Goal: Task Accomplishment & Management: Manage account settings

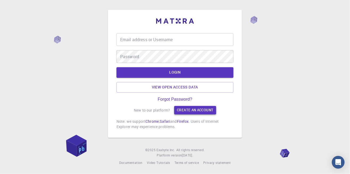
click at [199, 115] on link "Create an account" at bounding box center [195, 110] width 42 height 9
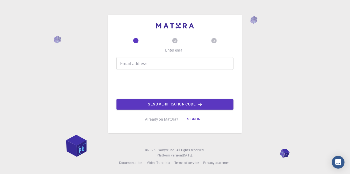
click at [198, 70] on input "Email address" at bounding box center [174, 63] width 117 height 13
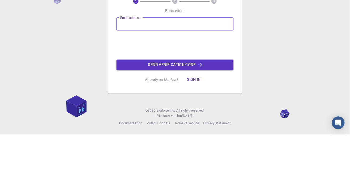
type input "[EMAIL_ADDRESS][DOMAIN_NAME]"
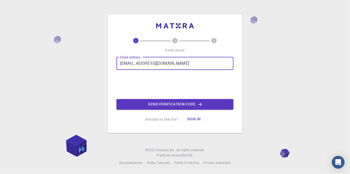
click at [140, 95] on iframe at bounding box center [174, 84] width 81 height 21
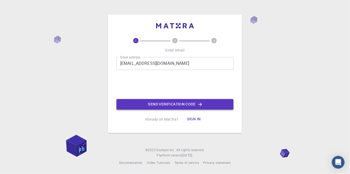
click at [215, 110] on button "Send verification code" at bounding box center [174, 104] width 117 height 11
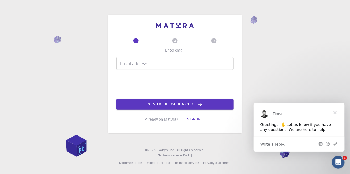
click at [199, 70] on input "Email address" at bounding box center [174, 63] width 117 height 13
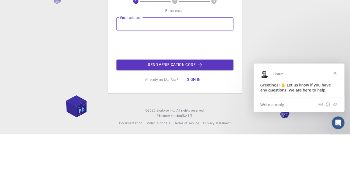
type input "[EMAIL_ADDRESS][DOMAIN_NAME]"
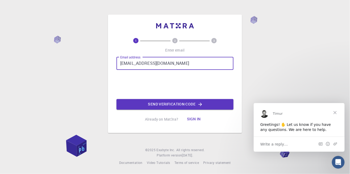
click at [140, 95] on iframe at bounding box center [174, 84] width 81 height 21
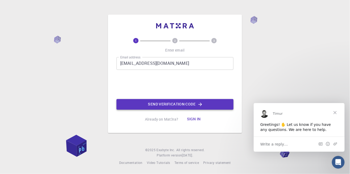
click at [198, 107] on icon "button" at bounding box center [199, 104] width 5 height 5
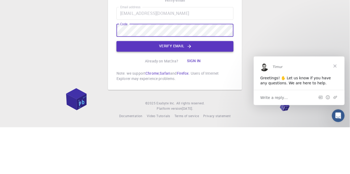
click at [179, 98] on button "Verify email" at bounding box center [174, 93] width 117 height 11
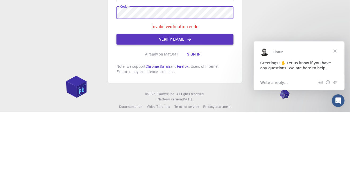
click at [195, 106] on button "Verify email" at bounding box center [174, 101] width 117 height 11
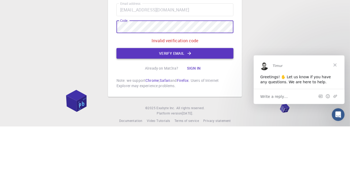
click at [191, 104] on icon "button" at bounding box center [189, 100] width 5 height 5
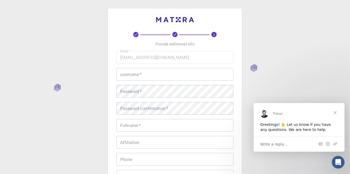
click at [165, 77] on input "username   *" at bounding box center [174, 74] width 117 height 13
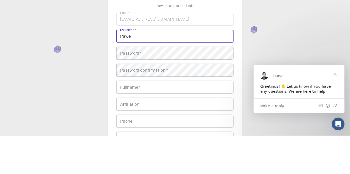
type input "Pawel"
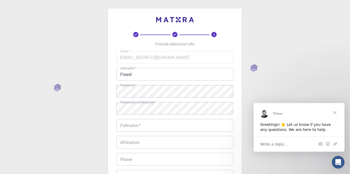
click at [175, 125] on input "Fullname   *" at bounding box center [174, 125] width 117 height 13
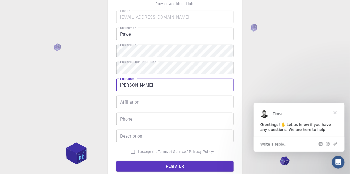
scroll to position [42, 0]
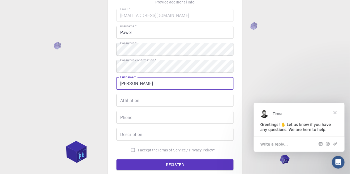
click at [185, 82] on input "[PERSON_NAME]" at bounding box center [174, 83] width 117 height 13
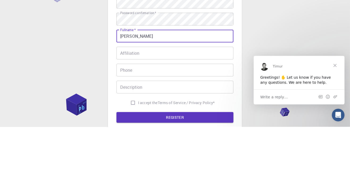
click at [157, 82] on input "[PERSON_NAME]" at bounding box center [174, 83] width 117 height 13
click at [146, 83] on input "[PERSON_NAME]" at bounding box center [174, 83] width 117 height 13
click at [145, 82] on input "[PERSON_NAME]" at bounding box center [174, 83] width 117 height 13
type input "[PERSON_NAME]"
click at [196, 99] on input "Affiliation" at bounding box center [174, 100] width 117 height 13
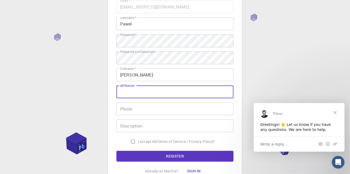
scroll to position [51, 0]
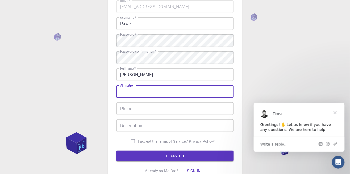
click at [206, 75] on input "[PERSON_NAME]" at bounding box center [174, 74] width 117 height 13
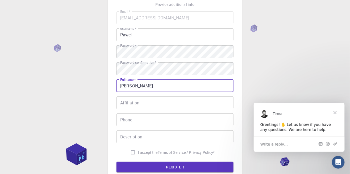
scroll to position [41, 0]
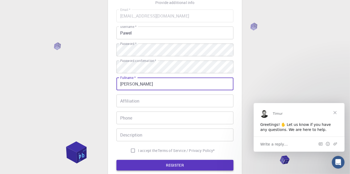
click at [196, 166] on button "REGISTER" at bounding box center [174, 165] width 117 height 11
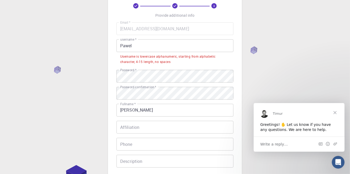
scroll to position [28, 0]
click at [153, 48] on input "Pawel" at bounding box center [174, 46] width 117 height 13
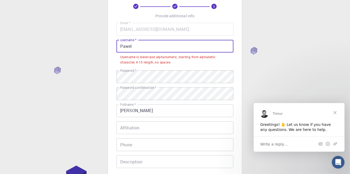
click at [123, 47] on input "Pawel" at bounding box center [174, 46] width 117 height 13
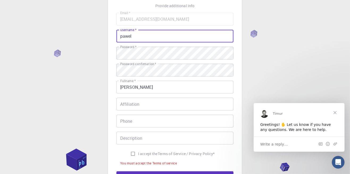
scroll to position [78, 0]
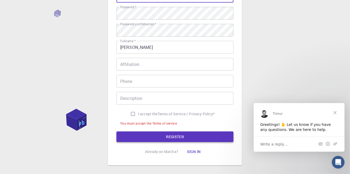
type input "pawel"
click at [183, 137] on button "REGISTER" at bounding box center [174, 137] width 117 height 11
click at [132, 113] on input "I accept the Terms of Service / Privacy Policy *" at bounding box center [133, 114] width 10 height 10
checkbox input "true"
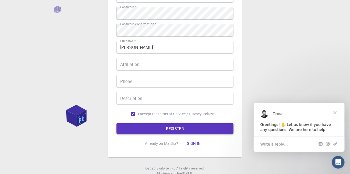
click at [187, 129] on button "REGISTER" at bounding box center [174, 128] width 117 height 11
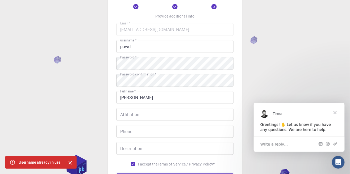
scroll to position [25, 0]
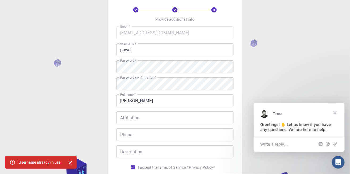
click at [181, 51] on input "pawel" at bounding box center [174, 49] width 117 height 13
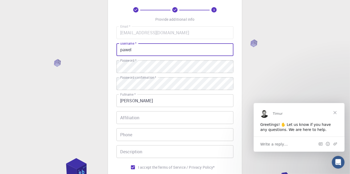
click at [122, 48] on input "pawel" at bounding box center [174, 49] width 117 height 13
click at [120, 49] on input "pawel" at bounding box center [174, 49] width 117 height 13
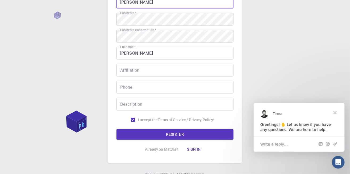
scroll to position [79, 0]
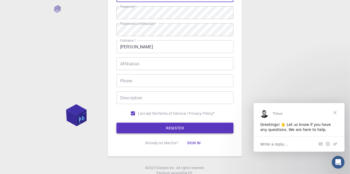
click at [196, 129] on button "REGISTER" at bounding box center [174, 128] width 117 height 11
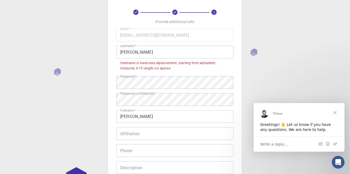
scroll to position [21, 0]
click at [130, 55] on input "[PERSON_NAME]" at bounding box center [174, 53] width 117 height 13
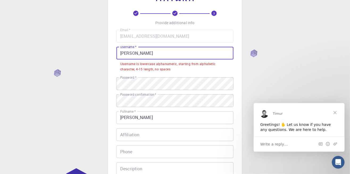
click at [131, 53] on input "[PERSON_NAME]" at bounding box center [174, 53] width 117 height 13
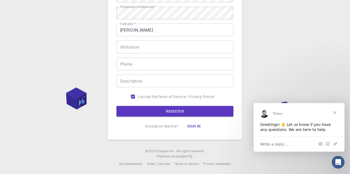
scroll to position [95, 0]
type input "malypawel"
click at [183, 111] on button "REGISTER" at bounding box center [174, 111] width 117 height 11
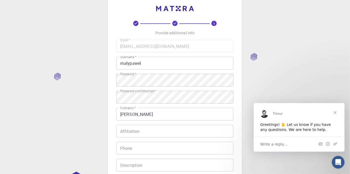
scroll to position [1, 0]
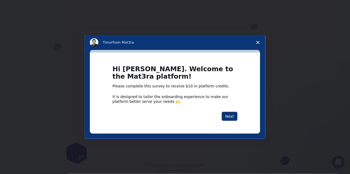
click at [255, 44] on span "Close survey" at bounding box center [257, 42] width 15 height 15
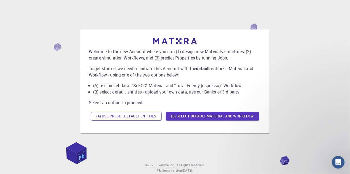
click at [149, 121] on button "(A) Use preset default entities" at bounding box center [126, 116] width 71 height 9
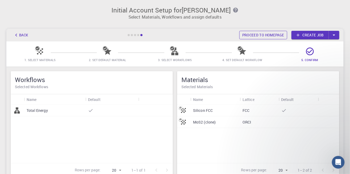
click at [276, 31] on link "Proceed to homepage" at bounding box center [263, 35] width 48 height 9
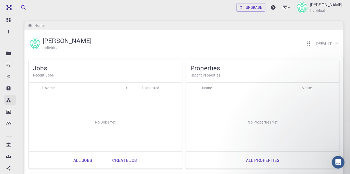
click at [8, 102] on icon at bounding box center [9, 100] width 4 height 5
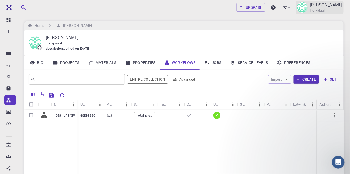
click at [296, 2] on div "[PERSON_NAME] Individual" at bounding box center [320, 8] width 48 height 14
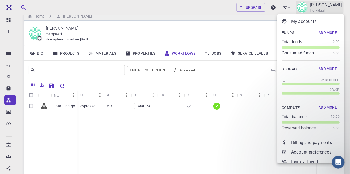
scroll to position [26, 0]
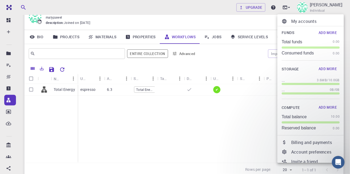
click at [301, 20] on p "My accounts" at bounding box center [315, 21] width 48 height 6
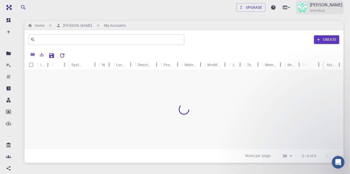
click at [297, 5] on img at bounding box center [302, 7] width 11 height 11
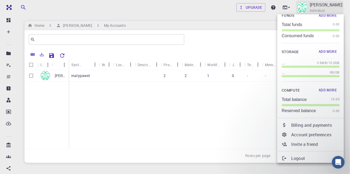
scroll to position [19, 0]
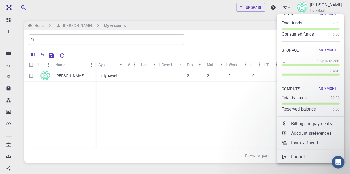
click at [322, 133] on p "Account preferences" at bounding box center [315, 133] width 48 height 6
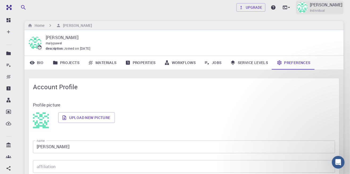
click at [327, 12] on div "[PERSON_NAME] Individual" at bounding box center [326, 8] width 33 height 12
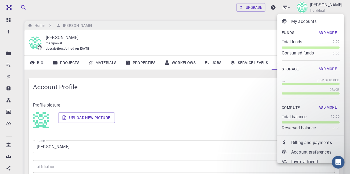
click at [306, 21] on p "My accounts" at bounding box center [315, 21] width 48 height 6
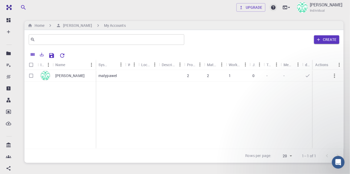
click at [271, 6] on icon at bounding box center [273, 7] width 5 height 5
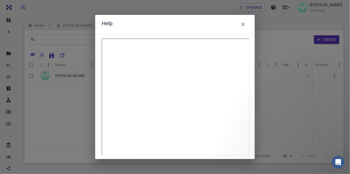
scroll to position [1, 0]
click at [289, 85] on div "Help" at bounding box center [175, 87] width 350 height 174
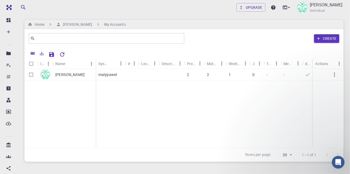
scroll to position [0, 0]
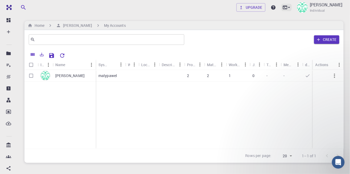
click at [283, 7] on icon at bounding box center [285, 7] width 5 height 3
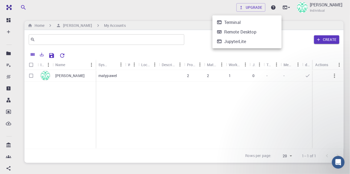
click at [309, 13] on div at bounding box center [175, 87] width 350 height 174
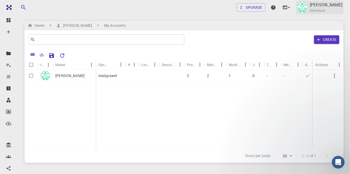
click at [297, 5] on img at bounding box center [302, 7] width 11 height 11
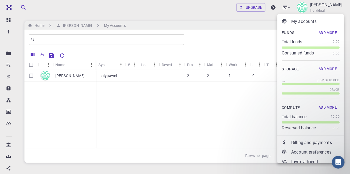
click at [12, 12] on div at bounding box center [175, 87] width 350 height 174
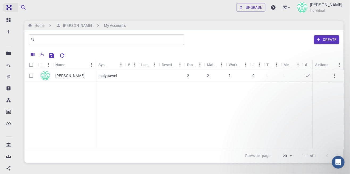
click at [8, 10] on img at bounding box center [7, 7] width 7 height 5
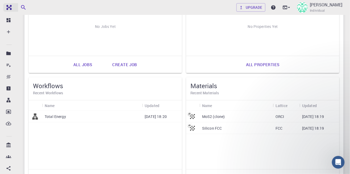
scroll to position [96, 0]
click at [10, 113] on icon at bounding box center [8, 111] width 5 height 5
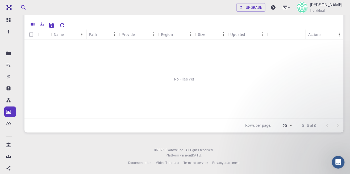
scroll to position [6, 0]
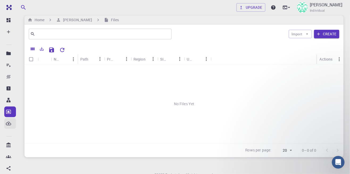
click at [9, 123] on icon at bounding box center [8, 123] width 5 height 5
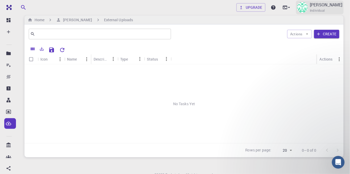
click at [297, 9] on img at bounding box center [302, 7] width 11 height 11
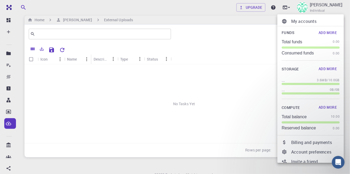
click at [301, 153] on p "Account preferences" at bounding box center [315, 152] width 48 height 6
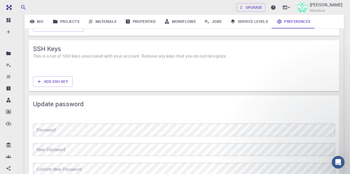
scroll to position [448, 0]
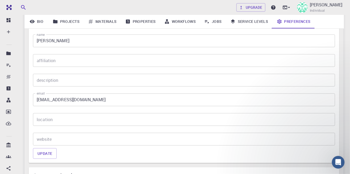
click at [33, 22] on icon at bounding box center [32, 21] width 5 height 3
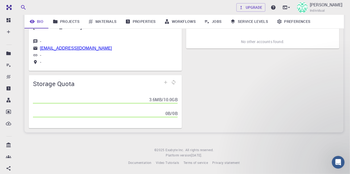
click at [69, 20] on link "Projects" at bounding box center [65, 22] width 35 height 14
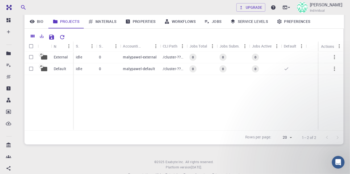
click at [297, 23] on link "Preferences" at bounding box center [293, 22] width 42 height 14
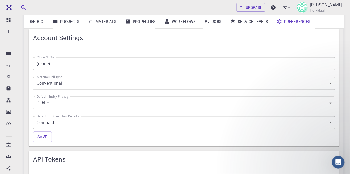
scroll to position [244, 0]
click at [326, 125] on body "Free Dashboard Create New Job New Material Create Material Upload File Import f…" at bounding box center [175, 79] width 350 height 647
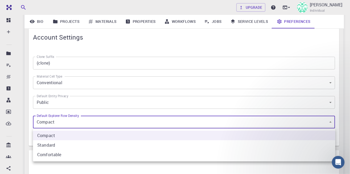
click at [327, 122] on div at bounding box center [175, 87] width 350 height 174
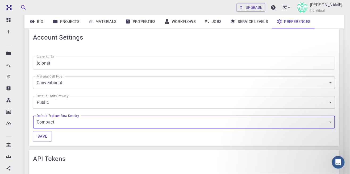
click at [327, 102] on body "Free Dashboard Create New Job New Material Create Material Upload File Import f…" at bounding box center [175, 79] width 350 height 647
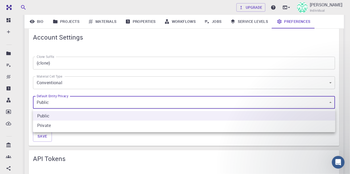
click at [332, 105] on div at bounding box center [175, 87] width 350 height 174
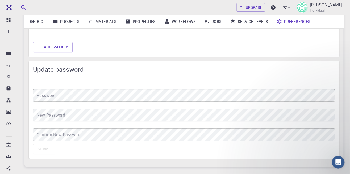
scroll to position [448, 0]
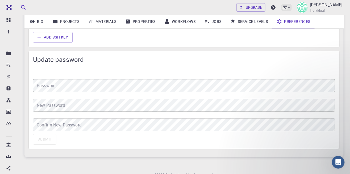
click at [286, 9] on icon at bounding box center [288, 7] width 5 height 5
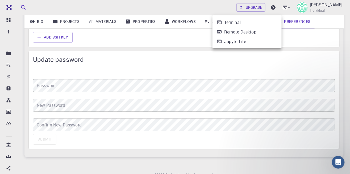
click at [291, 10] on div at bounding box center [175, 87] width 350 height 174
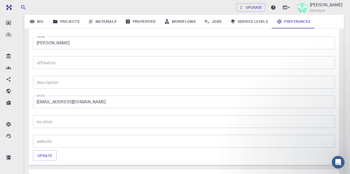
scroll to position [90, 0]
click at [9, 157] on icon at bounding box center [9, 157] width 4 height 4
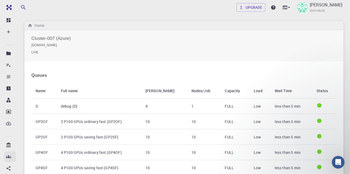
click at [10, 156] on icon at bounding box center [8, 156] width 5 height 5
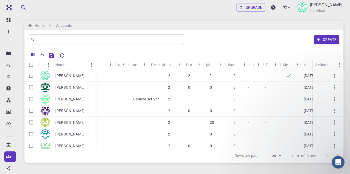
scroll to position [0, 51]
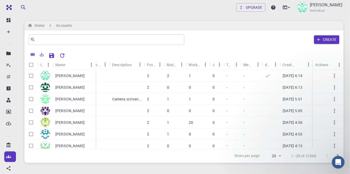
click at [334, 76] on icon "button" at bounding box center [334, 76] width 1 height 4
click at [9, 34] on div at bounding box center [175, 87] width 350 height 174
click at [8, 32] on icon at bounding box center [8, 31] width 3 height 3
click at [8, 38] on li at bounding box center [9, 42] width 18 height 10
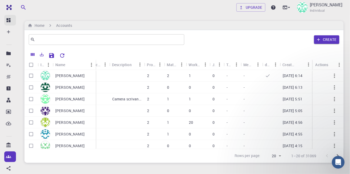
click at [7, 22] on icon at bounding box center [9, 20] width 4 height 4
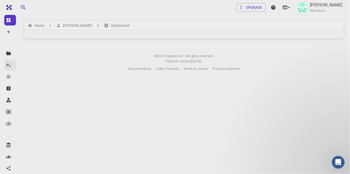
click at [9, 60] on link "Jobs" at bounding box center [10, 65] width 12 height 11
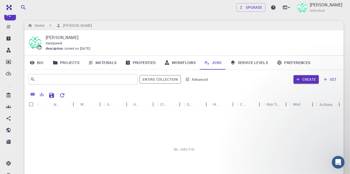
scroll to position [53, 0]
click at [9, 93] on icon at bounding box center [8, 92] width 5 height 5
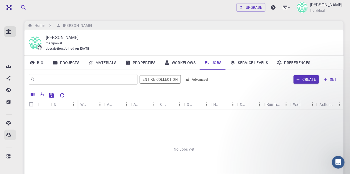
click at [8, 135] on circle at bounding box center [8, 135] width 1 height 1
click at [297, 12] on img at bounding box center [302, 7] width 11 height 11
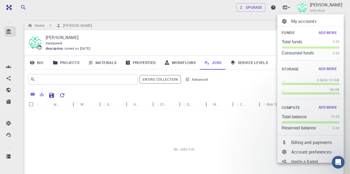
click at [311, 23] on p "My accounts" at bounding box center [315, 21] width 48 height 6
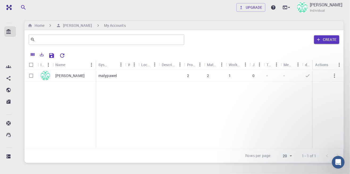
click at [31, 77] on input "Select row" at bounding box center [31, 76] width 10 height 10
checkbox input "true"
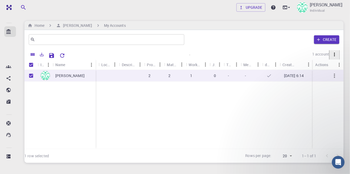
scroll to position [0, 40]
click at [334, 75] on icon "button" at bounding box center [334, 76] width 1 height 4
click at [274, 119] on div at bounding box center [175, 87] width 350 height 174
click at [285, 29] on div "Home [PERSON_NAME] My Accounts" at bounding box center [183, 25] width 319 height 9
click at [297, 10] on img at bounding box center [302, 7] width 11 height 11
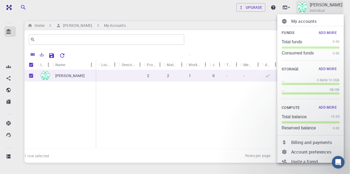
scroll to position [19, 0]
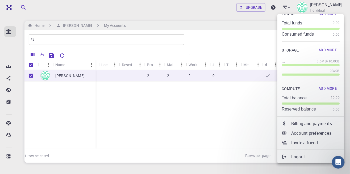
click at [331, 134] on p "Account preferences" at bounding box center [315, 133] width 48 height 6
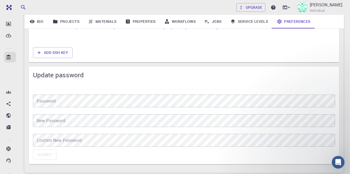
scroll to position [448, 0]
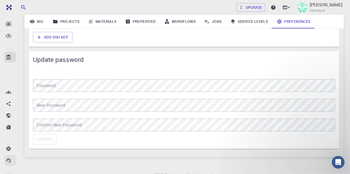
click at [11, 155] on link "Contact Support" at bounding box center [10, 160] width 12 height 11
click at [9, 150] on icon at bounding box center [8, 149] width 5 height 5
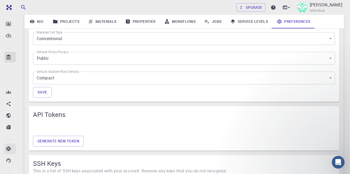
scroll to position [293, 0]
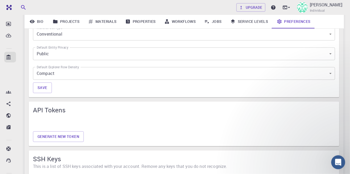
click at [334, 162] on icon "Open Intercom Messenger" at bounding box center [337, 161] width 9 height 9
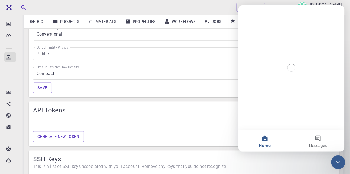
scroll to position [0, 0]
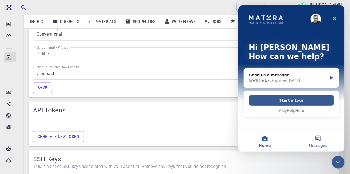
click at [317, 147] on span "Messages" at bounding box center [318, 146] width 18 height 4
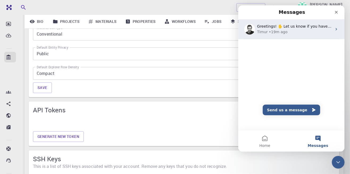
click at [325, 26] on span "Greetings! ✋ Let us know if you have any questions. We are here to help." at bounding box center [326, 26] width 138 height 4
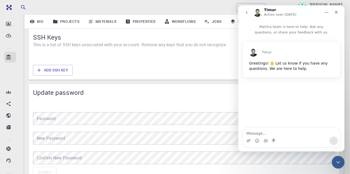
click at [290, 133] on textarea "Message…" at bounding box center [290, 131] width 97 height 9
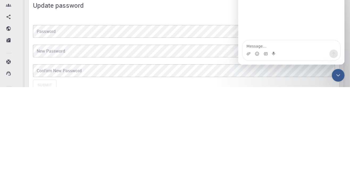
scroll to position [416, 0]
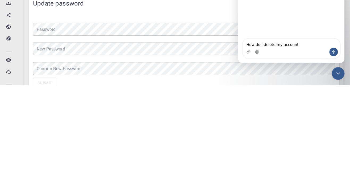
type textarea "How do i delete my account"
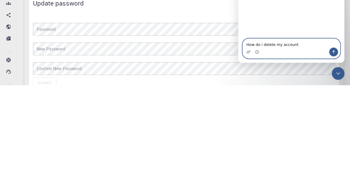
click at [334, 53] on icon "Send a message…" at bounding box center [333, 52] width 4 height 4
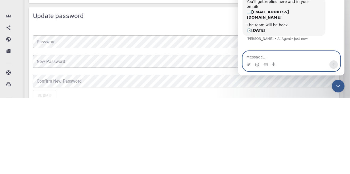
scroll to position [26, 0]
click at [326, 60] on textarea "Grrr" at bounding box center [290, 56] width 97 height 9
type textarea "Grrr"
click at [332, 68] on button "Send a message…" at bounding box center [333, 65] width 9 height 9
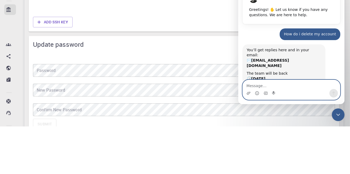
scroll to position [42, 0]
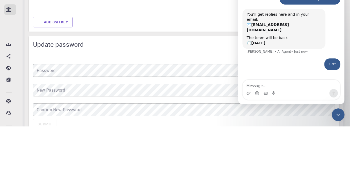
click at [220, 95] on span "Update password" at bounding box center [184, 92] width 302 height 9
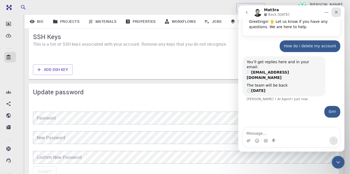
click at [335, 14] on div "Close" at bounding box center [336, 12] width 10 height 10
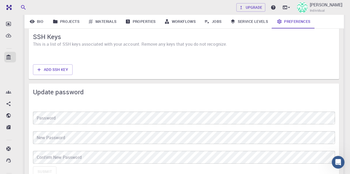
scroll to position [42, 0]
click at [297, 6] on img at bounding box center [302, 7] width 11 height 11
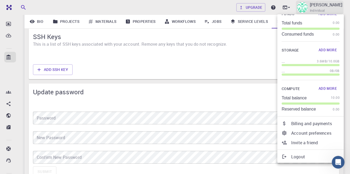
scroll to position [19, 0]
click at [313, 134] on p "Account preferences" at bounding box center [315, 133] width 48 height 6
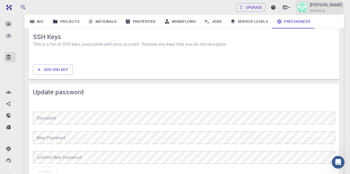
click at [297, 8] on img at bounding box center [302, 7] width 11 height 11
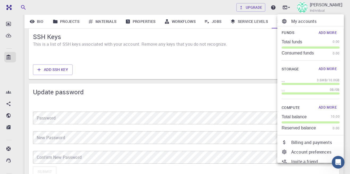
click at [244, 114] on div at bounding box center [175, 87] width 350 height 174
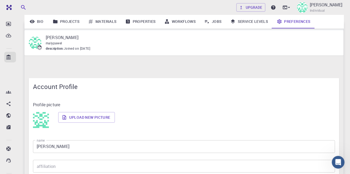
scroll to position [42, 0]
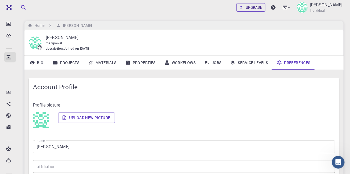
click at [255, 9] on link "Upgrade" at bounding box center [250, 7] width 29 height 9
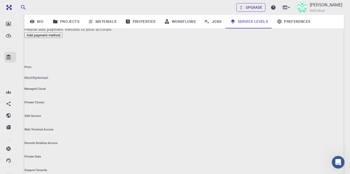
scroll to position [54, 0]
click at [271, 9] on icon at bounding box center [273, 7] width 5 height 5
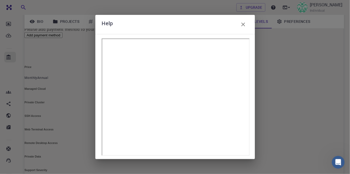
click at [289, 63] on div "Help" at bounding box center [175, 87] width 350 height 174
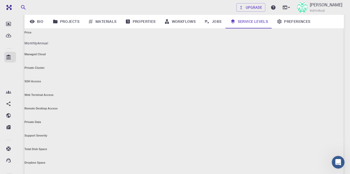
scroll to position [16, 0]
click at [213, 22] on link "Jobs" at bounding box center [213, 22] width 26 height 14
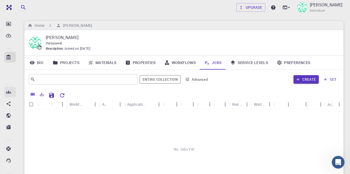
click at [9, 92] on icon at bounding box center [8, 92] width 5 height 3
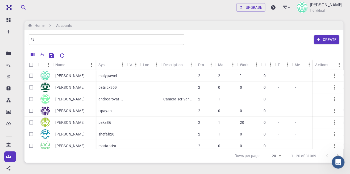
scroll to position [42, 0]
click at [297, 11] on img at bounding box center [302, 7] width 11 height 11
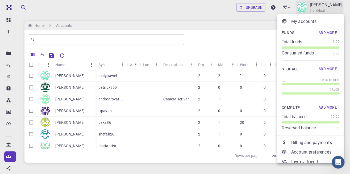
scroll to position [19, 0]
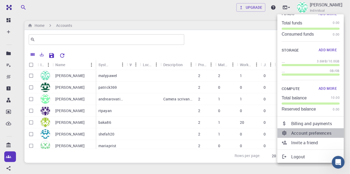
click at [313, 135] on p "Account preferences" at bounding box center [315, 133] width 48 height 6
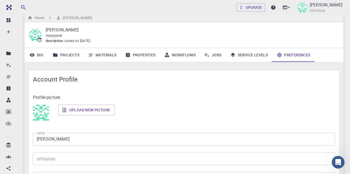
scroll to position [9, 0]
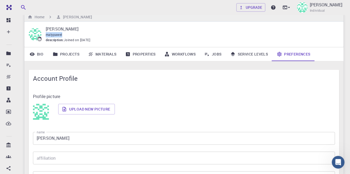
click at [138, 99] on p "Profile picture" at bounding box center [184, 96] width 302 height 6
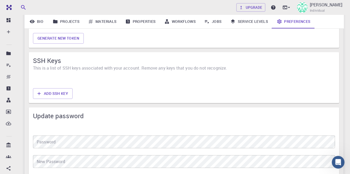
scroll to position [448, 0]
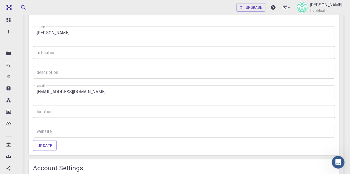
scroll to position [0, 0]
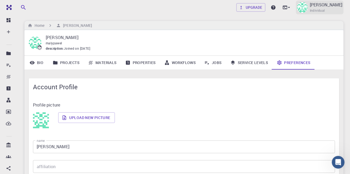
click at [297, 11] on img at bounding box center [302, 7] width 11 height 11
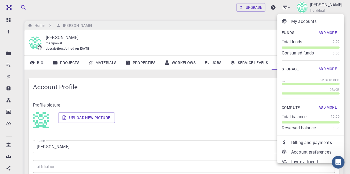
click at [316, 19] on p "My accounts" at bounding box center [315, 21] width 48 height 6
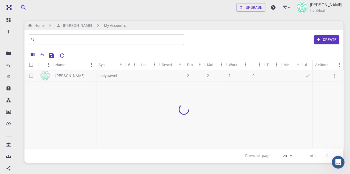
click at [336, 76] on div at bounding box center [183, 109] width 319 height 79
click at [338, 78] on div at bounding box center [183, 109] width 319 height 79
click at [337, 77] on div at bounding box center [183, 109] width 319 height 79
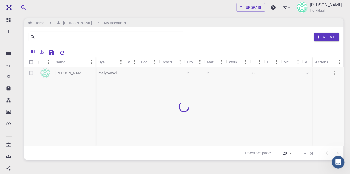
scroll to position [7, 0]
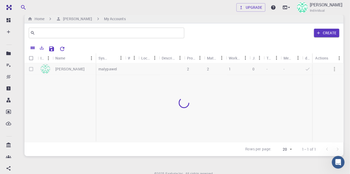
click at [336, 72] on div at bounding box center [183, 102] width 319 height 79
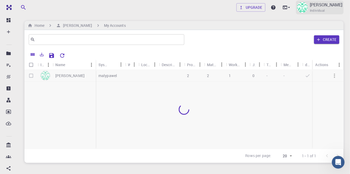
click at [336, 7] on p "[PERSON_NAME]" at bounding box center [326, 5] width 33 height 6
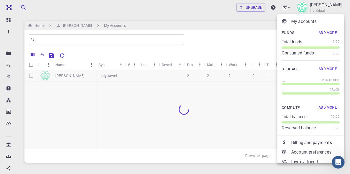
click at [330, 151] on p "Account preferences" at bounding box center [315, 152] width 48 height 6
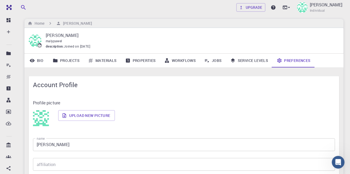
scroll to position [1, 0]
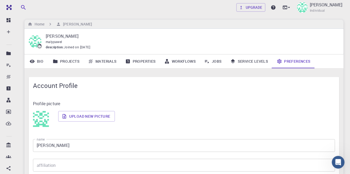
click at [149, 61] on link "Properties" at bounding box center [140, 61] width 39 height 14
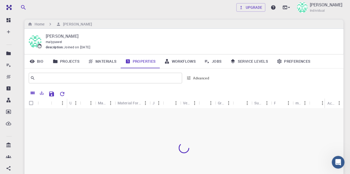
click at [301, 61] on link "Preferences" at bounding box center [293, 61] width 42 height 14
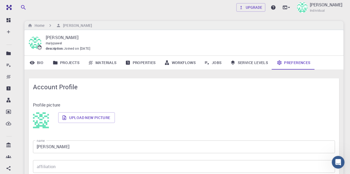
scroll to position [16, 0]
click at [310, 10] on span "Individual" at bounding box center [317, 10] width 15 height 5
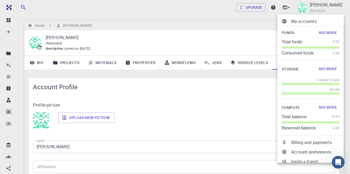
click at [314, 20] on p "My accounts" at bounding box center [315, 21] width 48 height 6
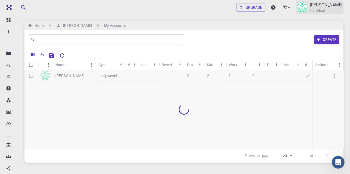
click at [297, 7] on img at bounding box center [302, 7] width 11 height 11
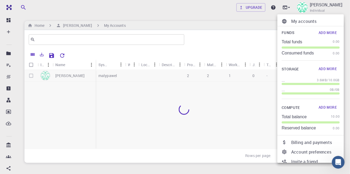
click at [318, 161] on p "Invite a friend" at bounding box center [315, 161] width 48 height 6
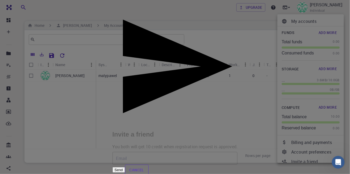
click at [149, 165] on button "Cancel" at bounding box center [137, 170] width 24 height 11
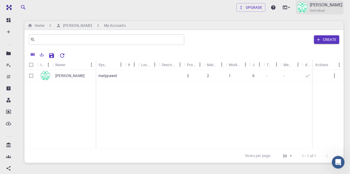
click at [297, 8] on img at bounding box center [302, 7] width 11 height 11
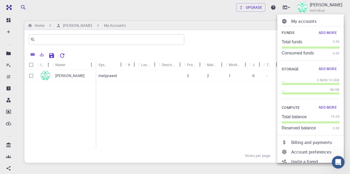
click at [327, 151] on p "Account preferences" at bounding box center [315, 152] width 48 height 6
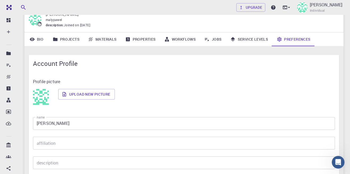
click at [178, 125] on input "[PERSON_NAME]" at bounding box center [184, 123] width 302 height 13
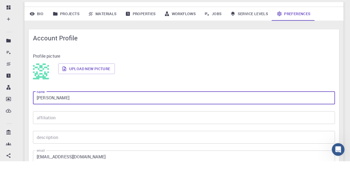
scroll to position [42, 0]
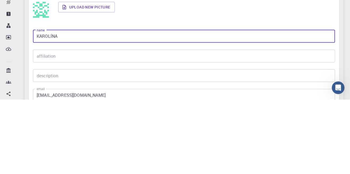
type input "KAROLÍN"
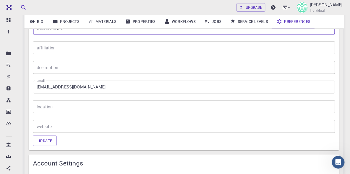
scroll to position [119, 0]
type input "Delete me pls"
click at [47, 145] on button "Update" at bounding box center [45, 140] width 24 height 11
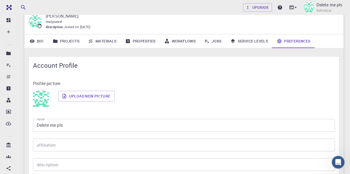
scroll to position [42, 0]
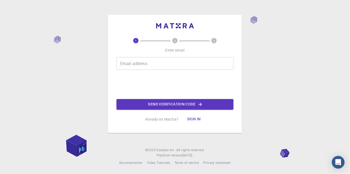
click at [190, 125] on button "Sign in" at bounding box center [194, 119] width 22 height 11
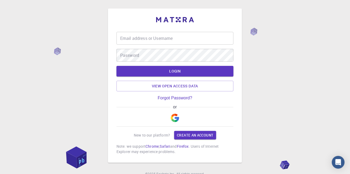
click at [198, 38] on input "Email address or Username" at bounding box center [174, 38] width 117 height 13
click at [116, 66] on button "LOGIN" at bounding box center [174, 71] width 117 height 11
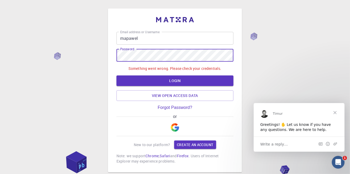
click at [206, 37] on input "mapawel" at bounding box center [174, 38] width 117 height 13
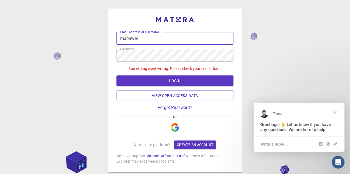
type input "[EMAIL_ADDRESS][DOMAIN_NAME]"
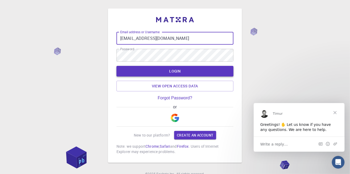
click at [206, 70] on button "LOGIN" at bounding box center [174, 71] width 117 height 11
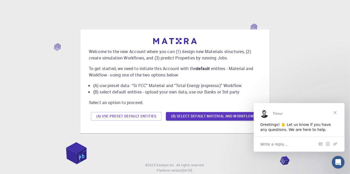
click at [339, 111] on span "Close" at bounding box center [334, 112] width 19 height 19
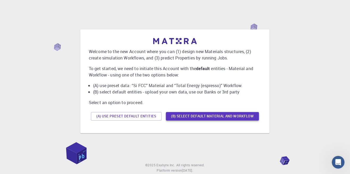
click at [240, 121] on button "(B) Select default material and workflow" at bounding box center [212, 116] width 93 height 9
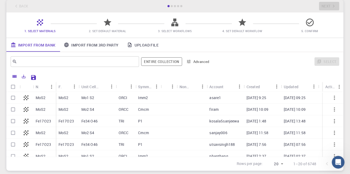
scroll to position [29, 0]
click at [106, 30] on span "2. Set Default Material" at bounding box center [107, 31] width 37 height 4
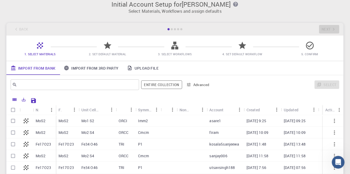
scroll to position [5, 0]
click at [307, 47] on icon at bounding box center [309, 45] width 9 height 9
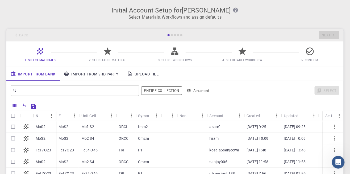
click at [238, 8] on icon "button" at bounding box center [235, 10] width 5 height 5
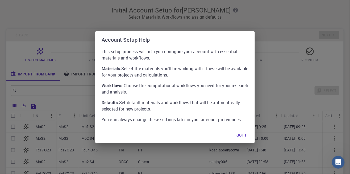
click at [244, 132] on button "Got it" at bounding box center [242, 135] width 20 height 11
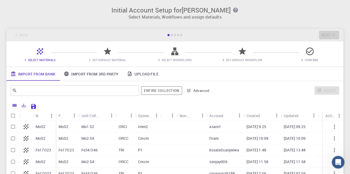
click at [336, 30] on div "Back Next" at bounding box center [174, 35] width 337 height 13
click at [334, 31] on div "Back Next" at bounding box center [174, 35] width 337 height 13
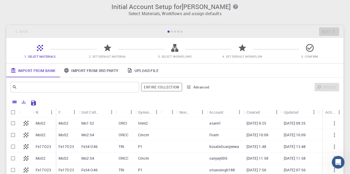
scroll to position [5, 0]
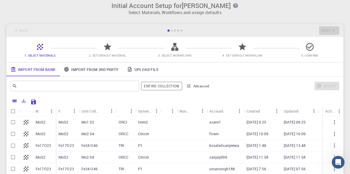
click at [12, 123] on input "Select row" at bounding box center [13, 122] width 10 height 10
checkbox input "true"
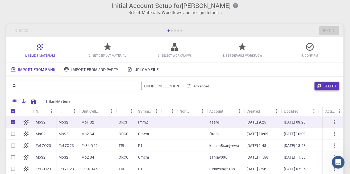
click at [333, 86] on button "Select" at bounding box center [326, 86] width 25 height 9
click at [11, 132] on input "Select row" at bounding box center [13, 134] width 10 height 10
checkbox input "true"
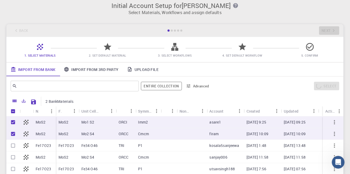
click at [12, 142] on input "Select row" at bounding box center [13, 146] width 10 height 10
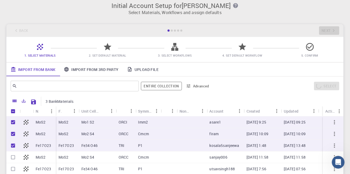
click at [12, 146] on input "Unselect row" at bounding box center [13, 146] width 10 height 10
checkbox input "false"
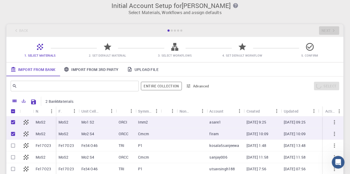
click at [10, 133] on input "Unselect row" at bounding box center [13, 134] width 10 height 10
checkbox input "false"
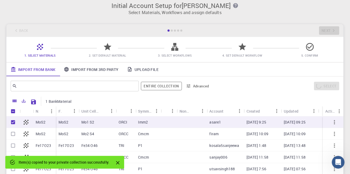
click at [9, 124] on input "Unselect row" at bounding box center [13, 122] width 10 height 10
checkbox input "false"
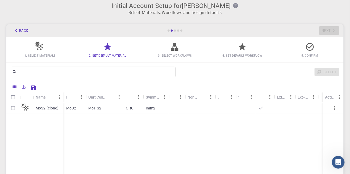
scroll to position [0, 0]
